Goal: Task Accomplishment & Management: Manage account settings

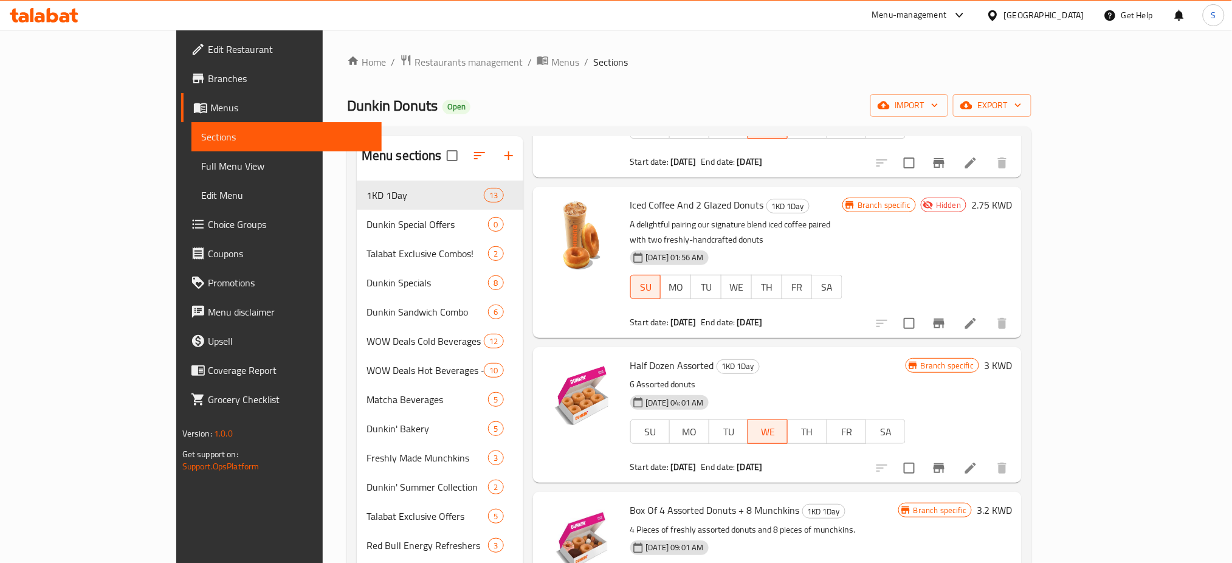
scroll to position [162, 0]
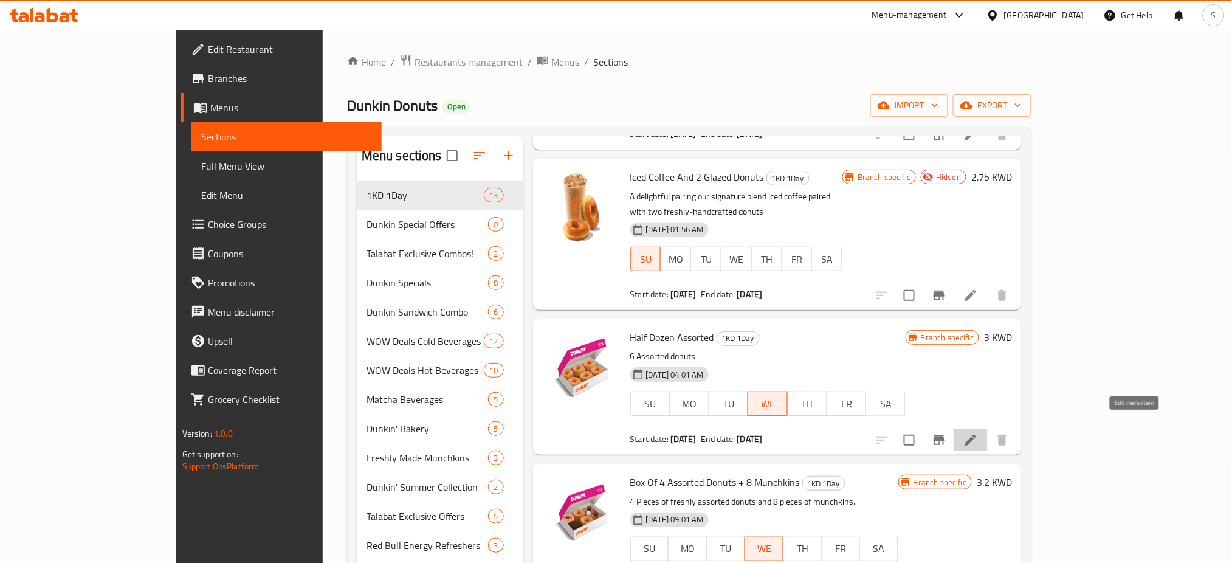
click at [976, 435] on icon at bounding box center [970, 440] width 11 height 11
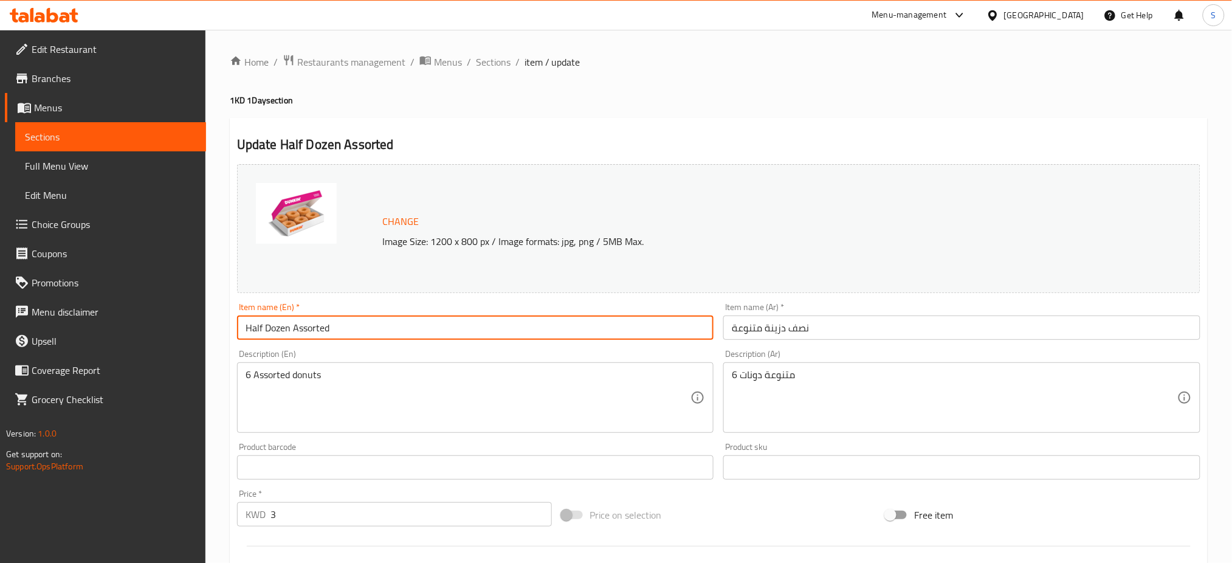
drag, startPoint x: 373, startPoint y: 330, endPoint x: 161, endPoint y: 309, distance: 213.2
click at [161, 309] on div "Edit Restaurant Branches Menus Sections Full Menu View Edit Menu Choice Groups …" at bounding box center [616, 453] width 1232 height 847
type input "Glazed Half Dozen"
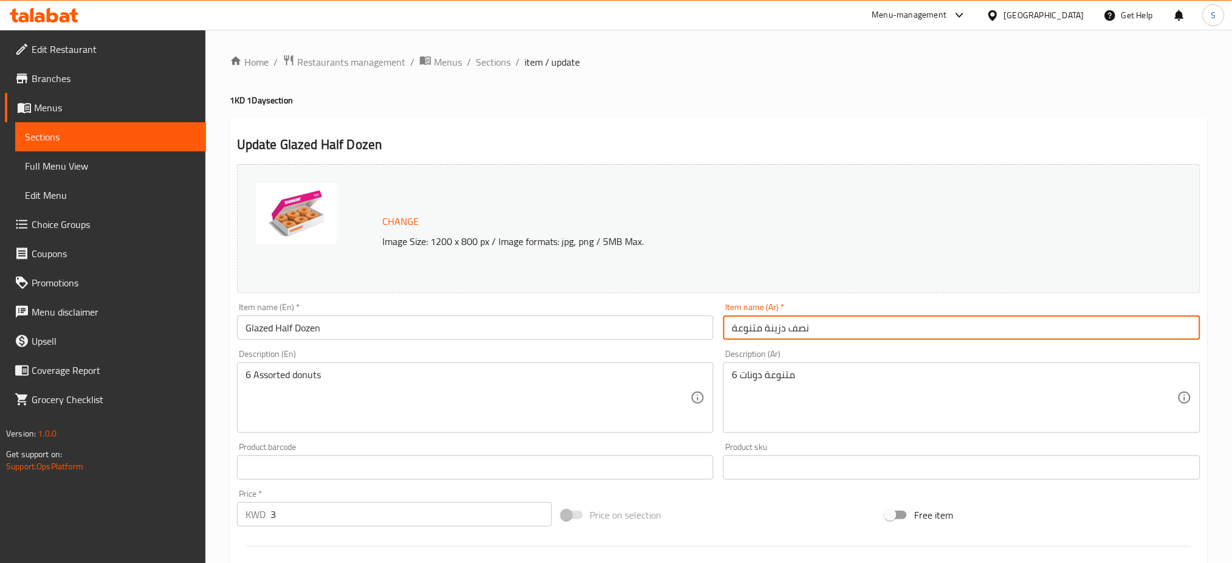
click at [750, 331] on input "نصف دزينة متنوعة" at bounding box center [961, 328] width 477 height 24
type input "نصف دزينة جلايزد"
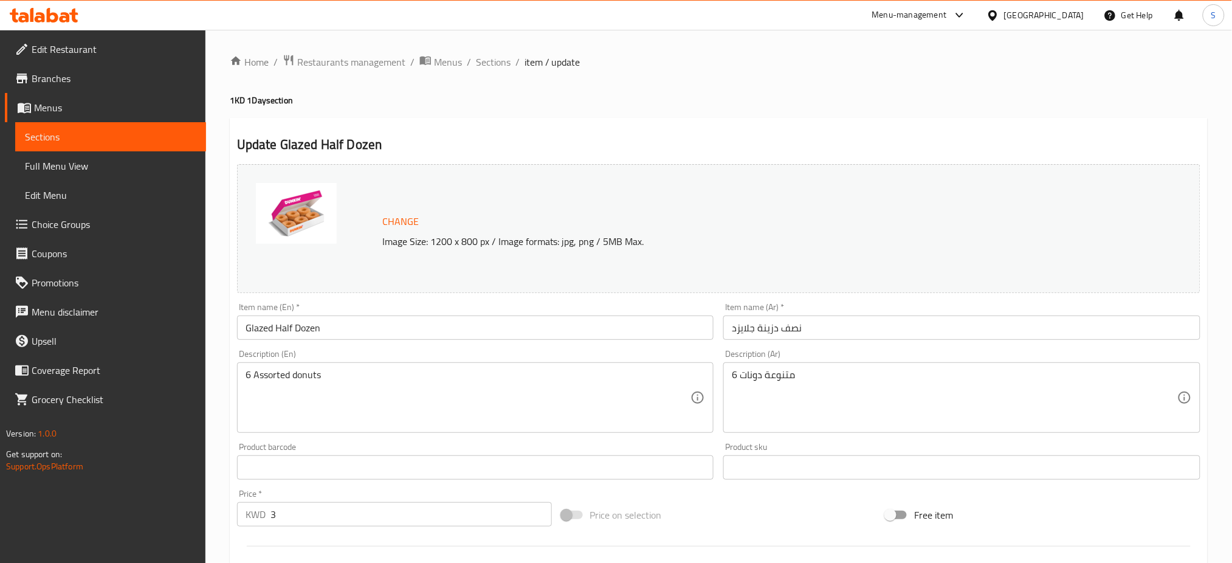
click at [1113, 200] on div "Change Image Size: 1200 x 800 px / Image formats: jpg, png / 5MB Max." at bounding box center [719, 228] width 964 height 129
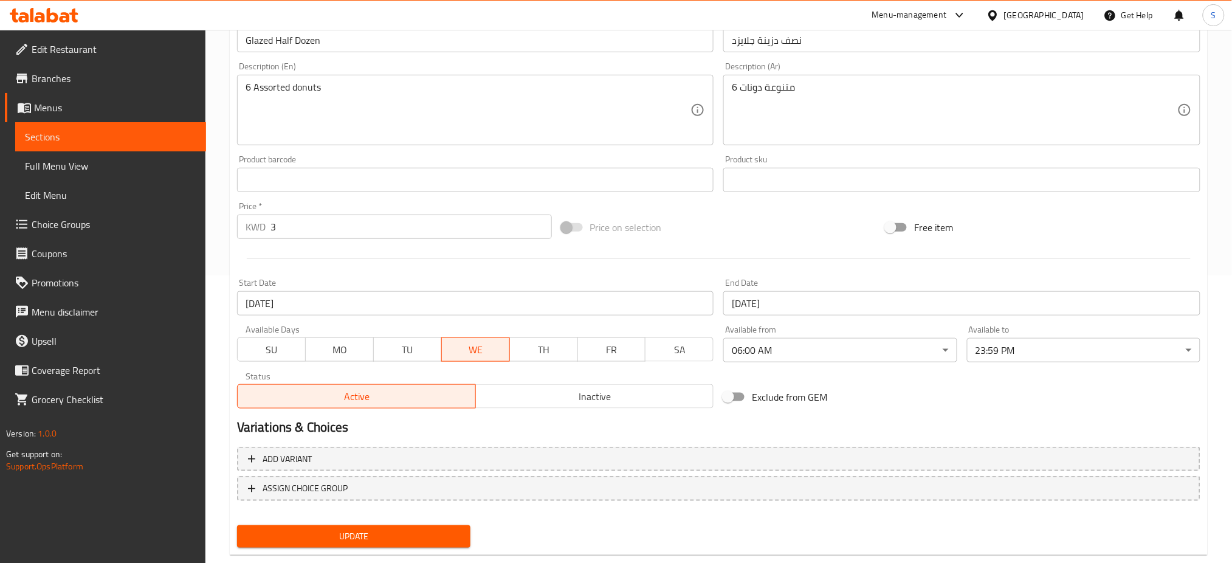
scroll to position [312, 0]
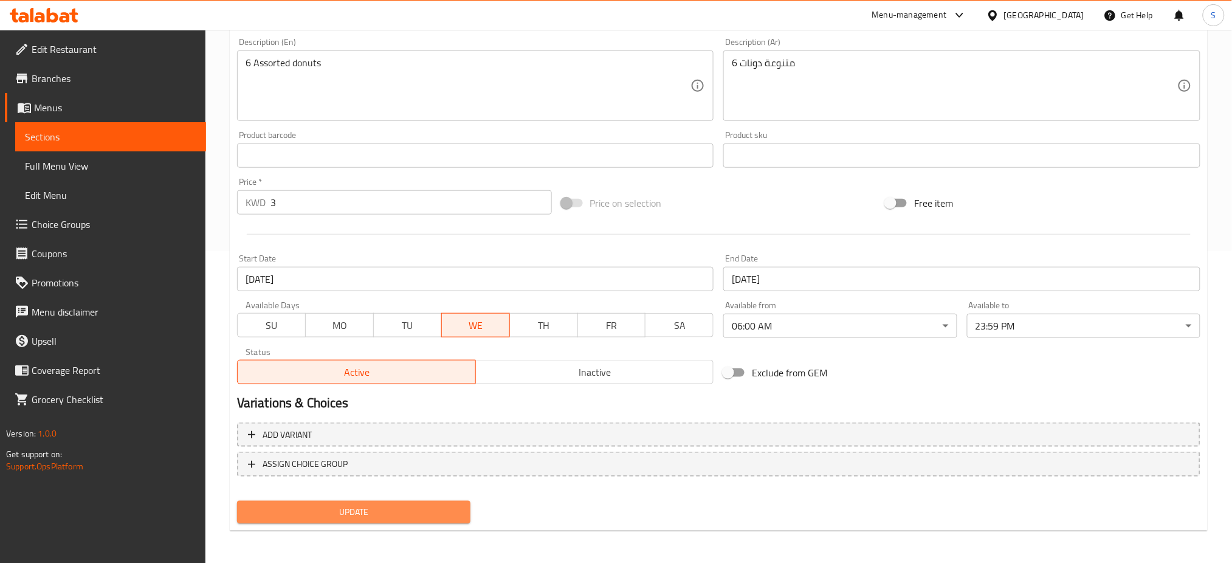
click at [450, 514] on span "Update" at bounding box center [354, 512] width 214 height 15
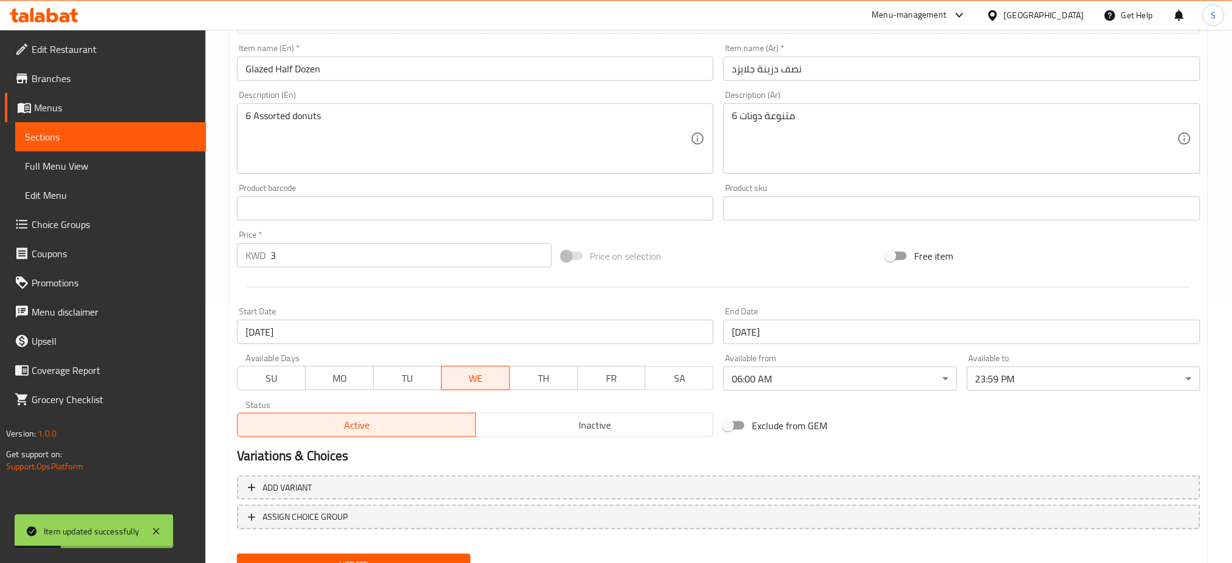
scroll to position [230, 0]
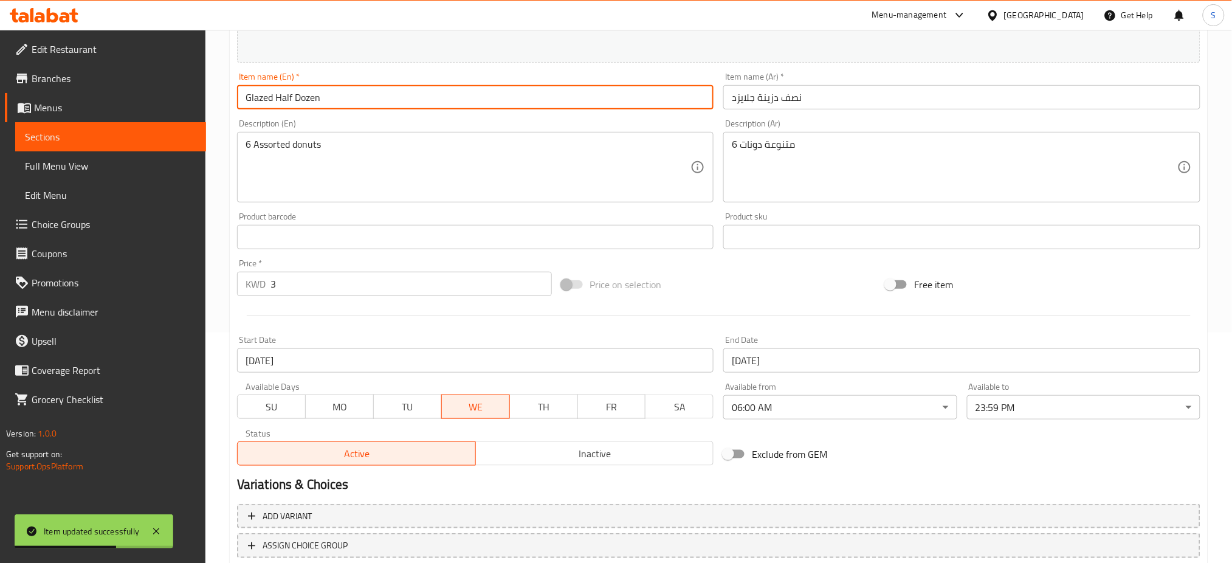
drag, startPoint x: 357, startPoint y: 100, endPoint x: 227, endPoint y: 95, distance: 129.6
click at [227, 95] on div "Home / Restaurants management / Menus / Sections / item / update 1KD 1Day secti…" at bounding box center [718, 222] width 1027 height 847
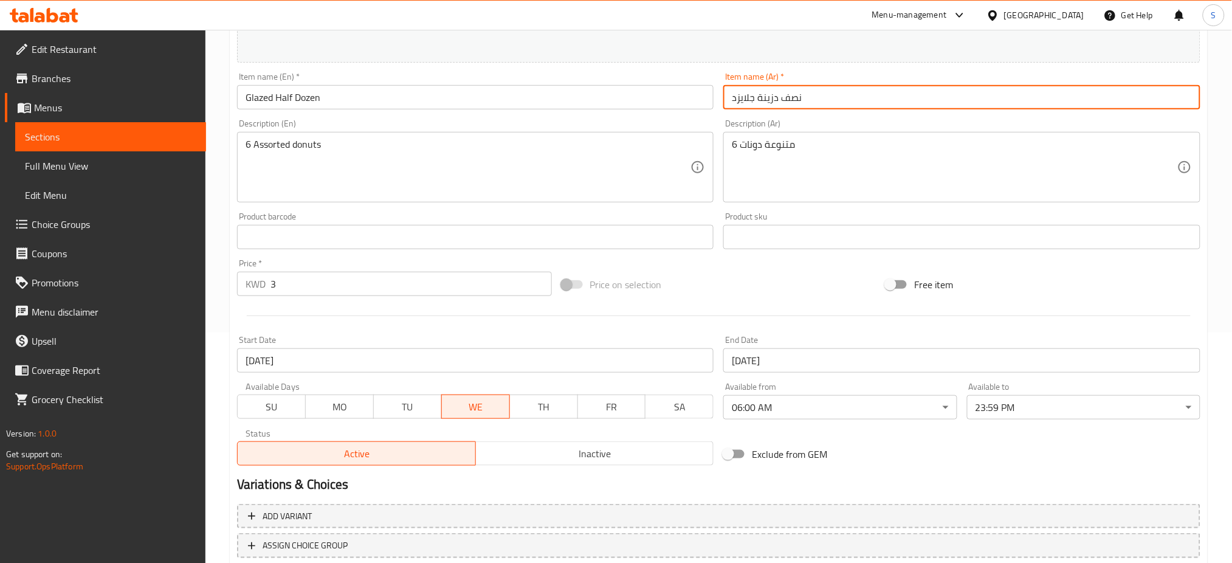
drag, startPoint x: 827, startPoint y: 94, endPoint x: 720, endPoint y: 100, distance: 107.1
click at [720, 100] on div "Item name (Ar)   * نصف دزينة جلايزد Item name (Ar) *" at bounding box center [962, 90] width 487 height 47
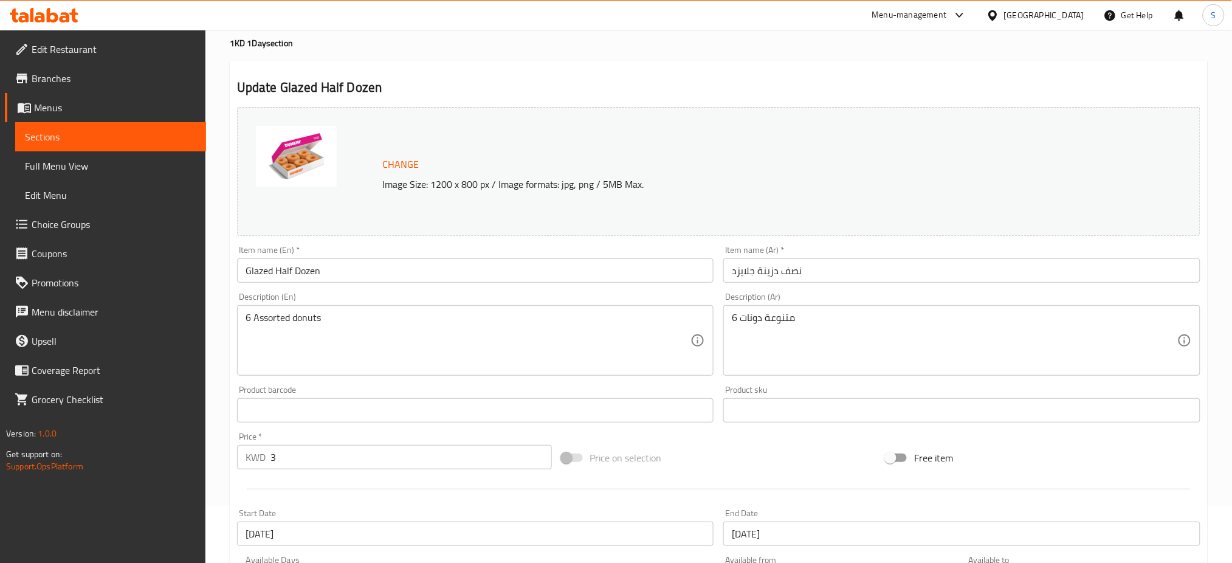
scroll to position [0, 0]
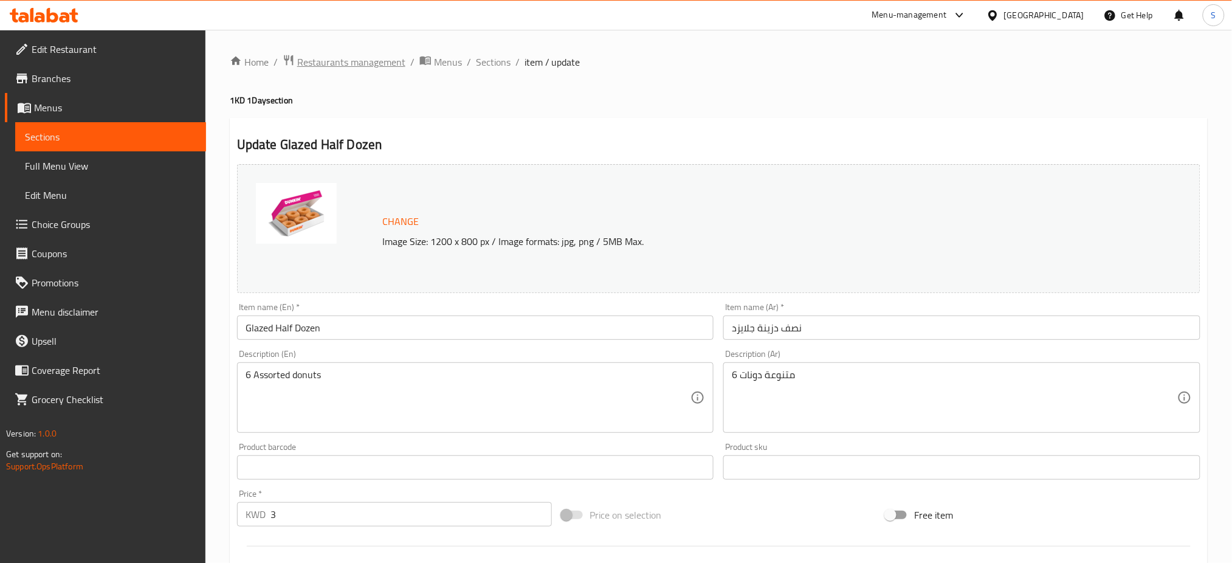
click at [362, 67] on span "Restaurants management" at bounding box center [351, 62] width 108 height 15
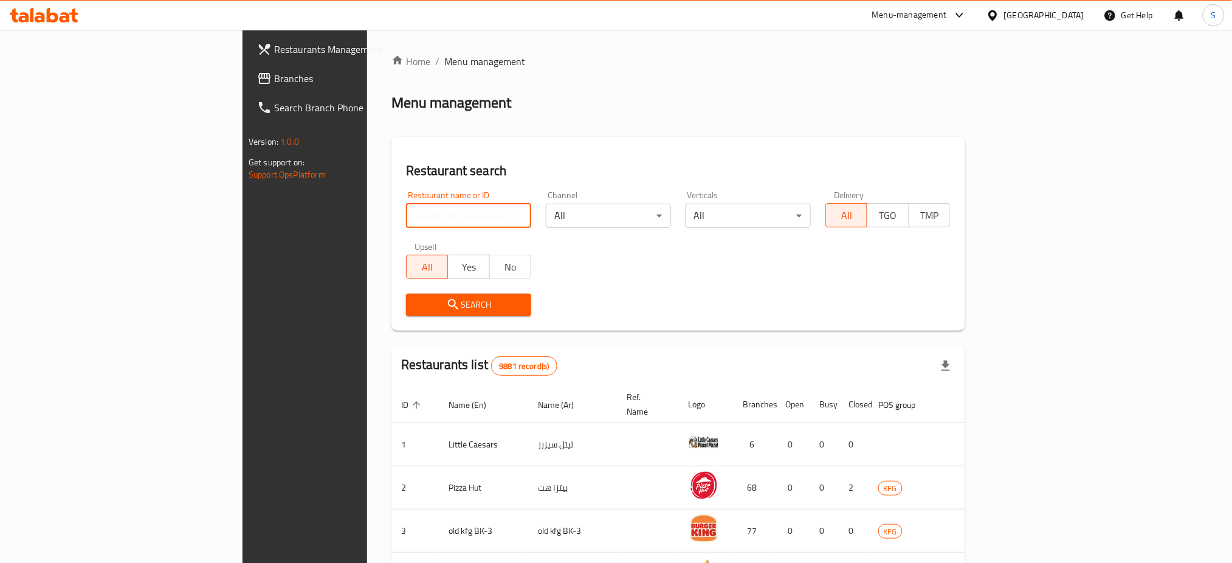
drag, startPoint x: 327, startPoint y: 224, endPoint x: 331, endPoint y: 218, distance: 7.6
click at [406, 218] on input "search" at bounding box center [468, 216] width 125 height 24
click button "Search" at bounding box center [468, 305] width 125 height 22
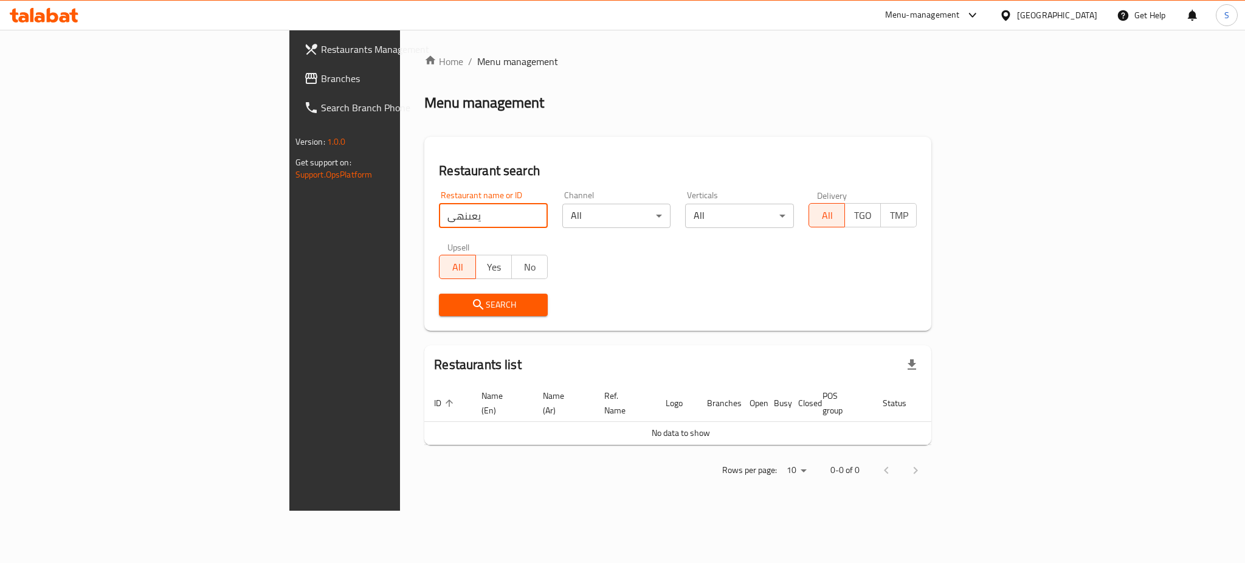
drag, startPoint x: 317, startPoint y: 216, endPoint x: 316, endPoint y: 207, distance: 9.9
click at [439, 207] on input "يعىنهى" at bounding box center [493, 216] width 109 height 24
type input "ي"
click button "Search" at bounding box center [493, 305] width 109 height 22
click at [439, 224] on input "dunbkin" at bounding box center [493, 216] width 109 height 24
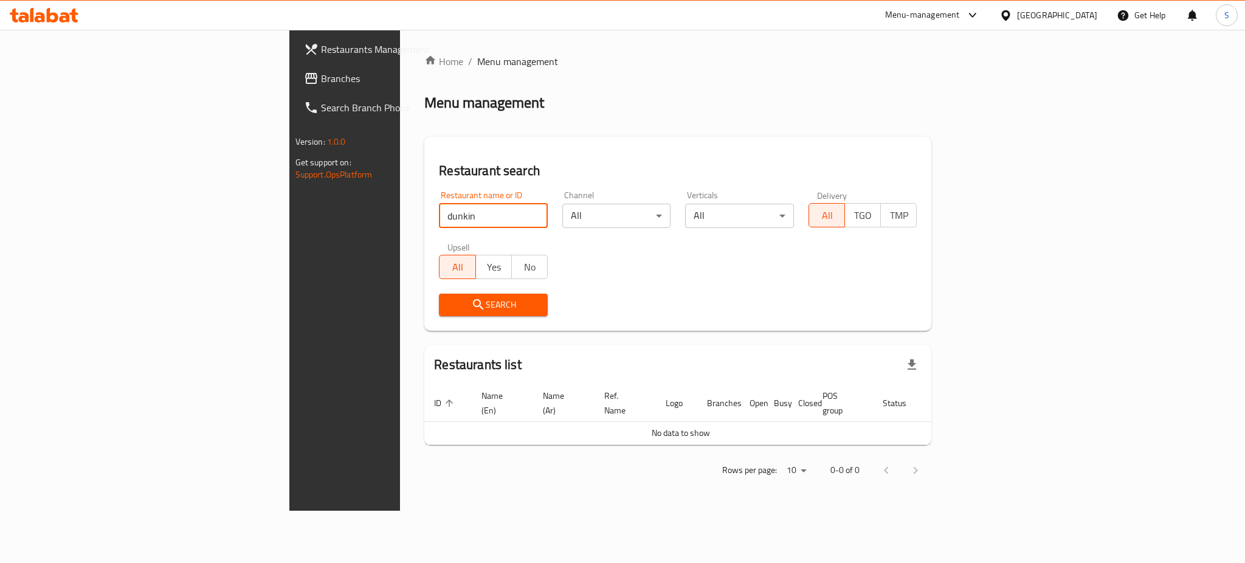
type input "dunkin"
click button "Search" at bounding box center [493, 305] width 109 height 22
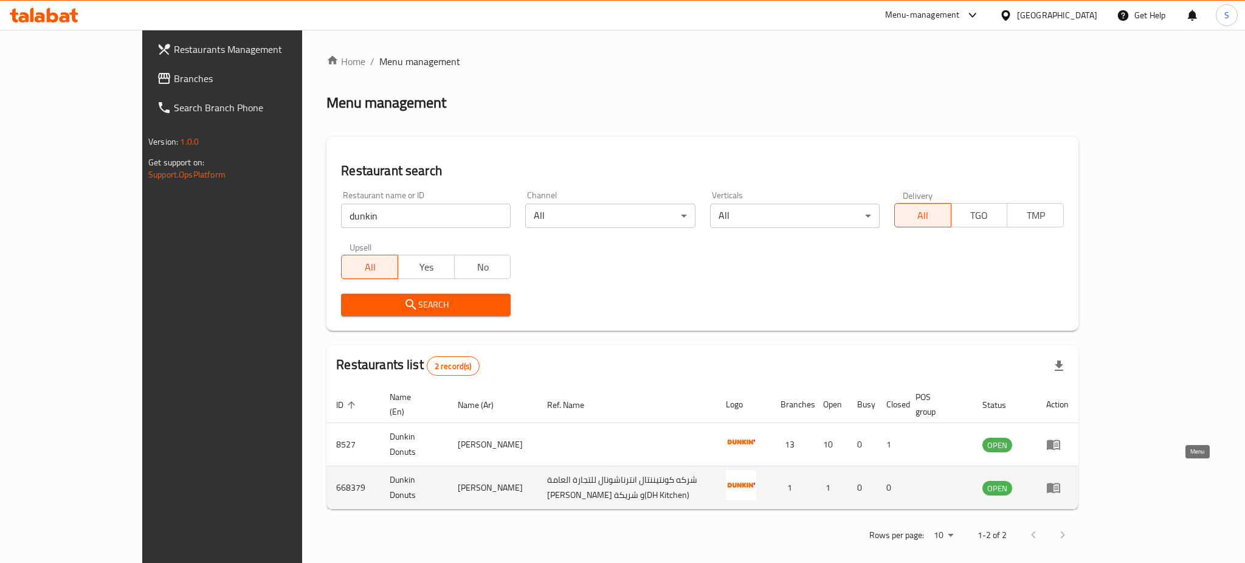
click at [1061, 480] on icon "enhanced table" at bounding box center [1053, 487] width 15 height 15
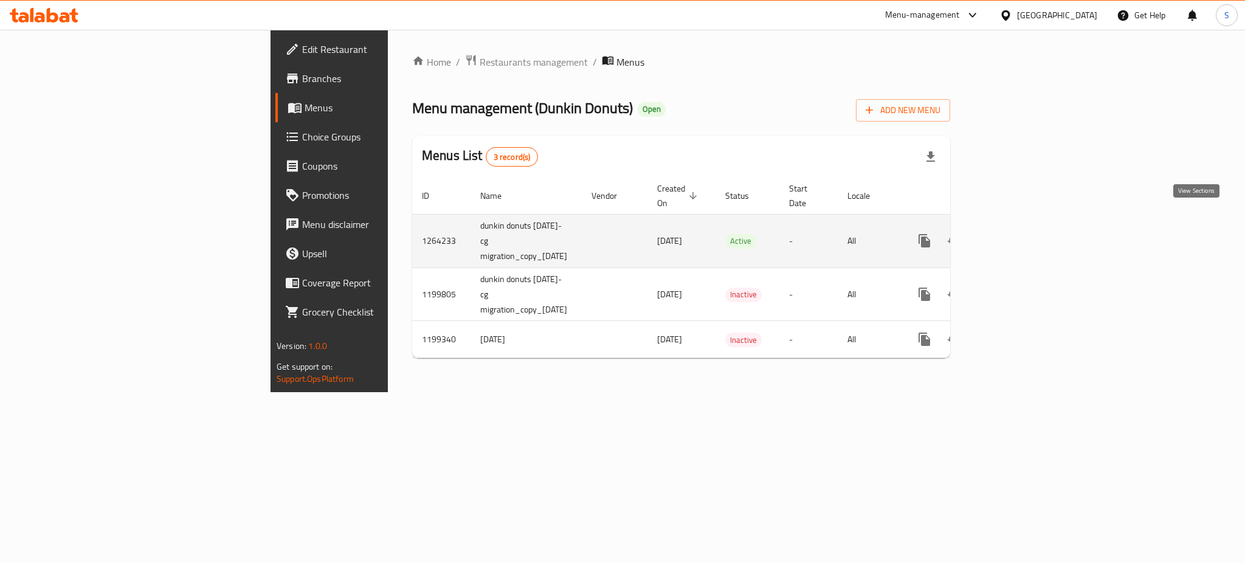
click at [1018, 235] on icon "enhanced table" at bounding box center [1012, 240] width 11 height 11
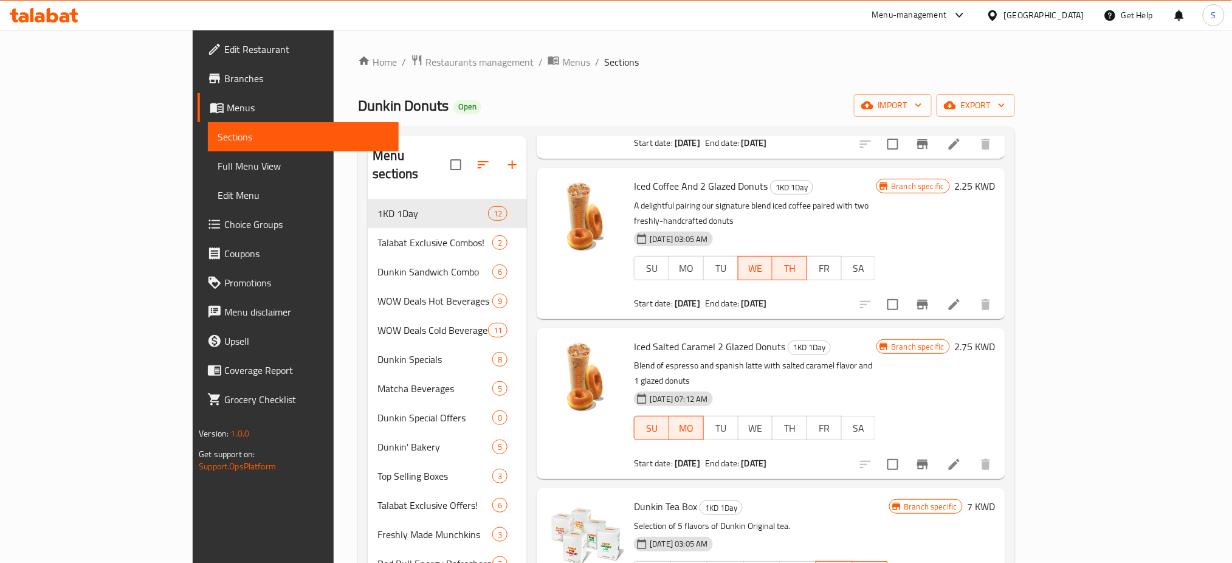
scroll to position [324, 0]
